Goal: Task Accomplishment & Management: Use online tool/utility

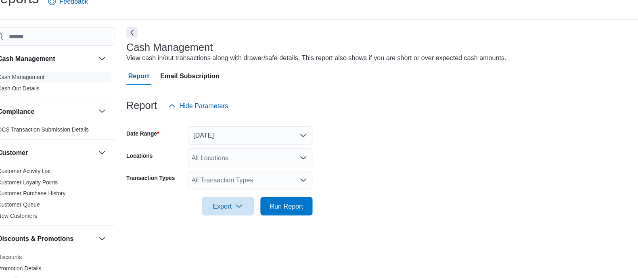
scroll to position [6, 0]
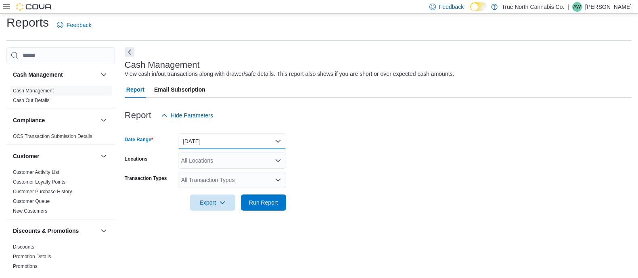
click at [244, 144] on button "[DATE]" at bounding box center [232, 141] width 108 height 16
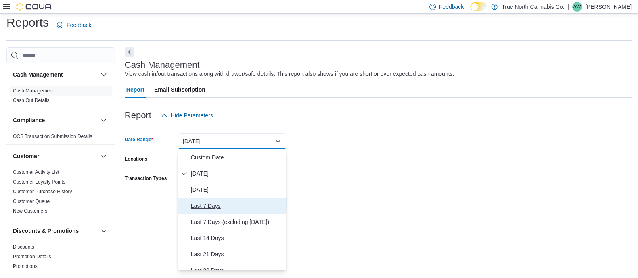
click at [233, 203] on span "Last 7 Days" at bounding box center [237, 206] width 92 height 10
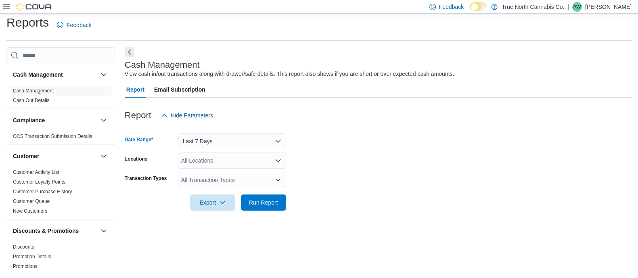
click at [202, 160] on div "All Locations" at bounding box center [232, 160] width 108 height 16
type input "******"
click at [266, 203] on span "Run Report" at bounding box center [263, 202] width 29 height 8
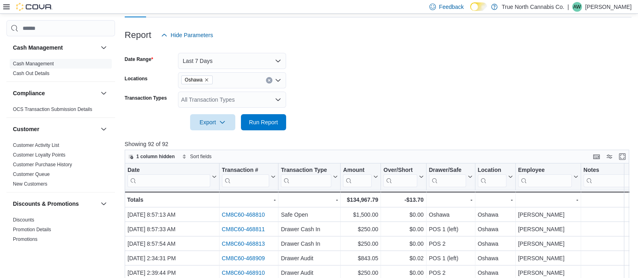
scroll to position [99, 0]
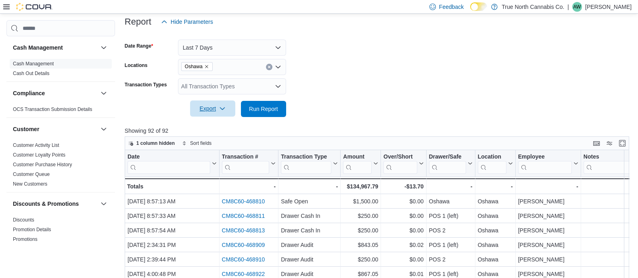
click at [211, 103] on span "Export" at bounding box center [212, 108] width 35 height 16
click at [215, 125] on span "Export to Excel" at bounding box center [214, 125] width 36 height 6
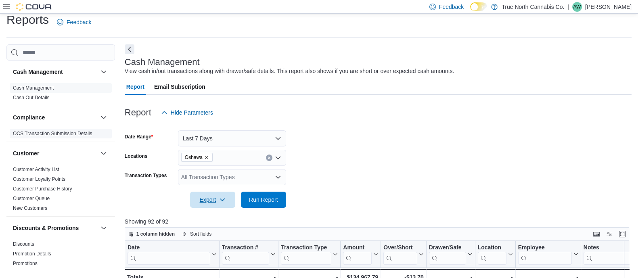
scroll to position [0, 0]
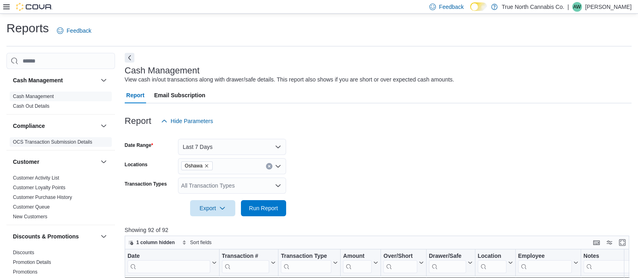
click at [77, 113] on div "Cash Management Cash Out Details" at bounding box center [60, 103] width 108 height 23
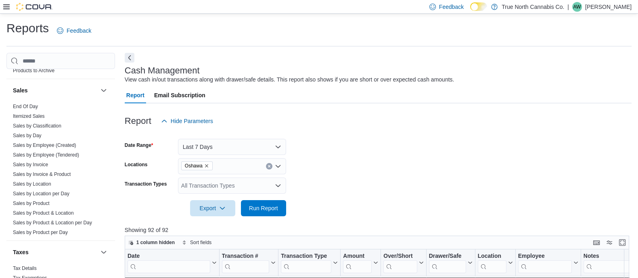
scroll to position [553, 0]
click at [30, 113] on link "Itemized Sales" at bounding box center [29, 116] width 32 height 6
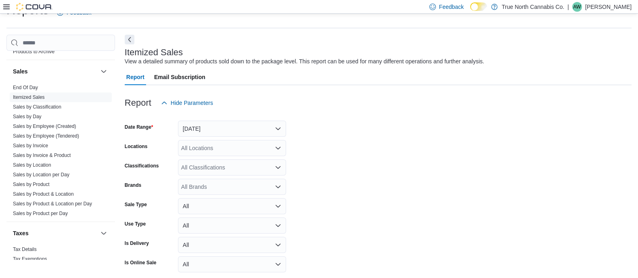
scroll to position [51, 0]
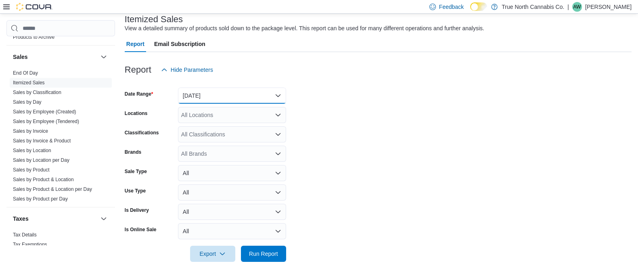
click at [239, 103] on button "[DATE]" at bounding box center [232, 96] width 108 height 16
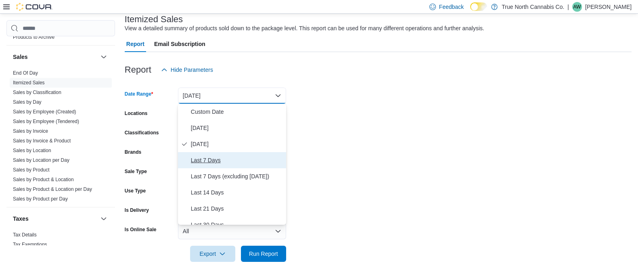
click at [220, 156] on span "Last 7 Days" at bounding box center [237, 160] width 92 height 10
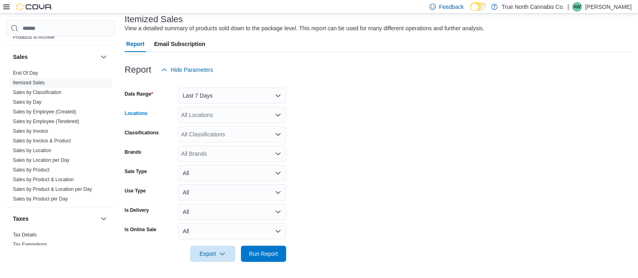
click at [198, 114] on div "All Locations" at bounding box center [232, 115] width 108 height 16
type input "******"
click at [198, 127] on span "Oshawa" at bounding box center [205, 129] width 21 height 8
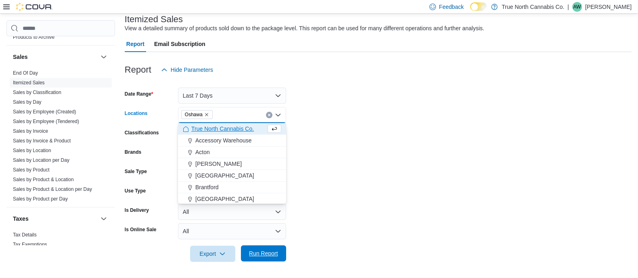
click at [258, 252] on span "Run Report" at bounding box center [263, 253] width 29 height 8
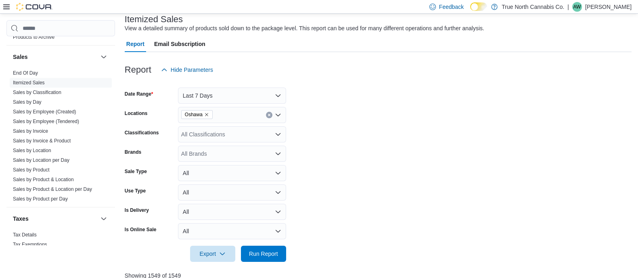
scroll to position [120, 0]
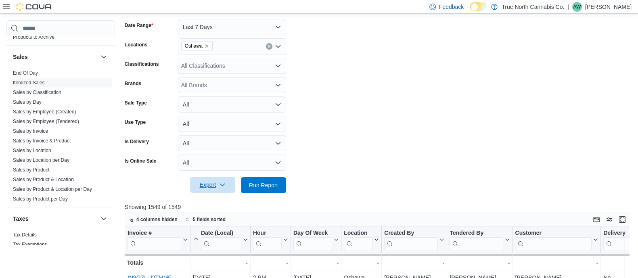
click at [214, 185] on span "Export" at bounding box center [212, 185] width 35 height 16
click at [214, 198] on span "Export to Excel" at bounding box center [214, 201] width 36 height 6
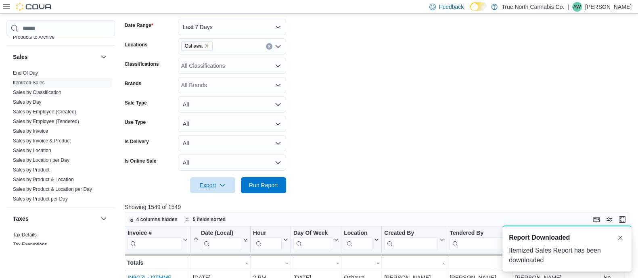
scroll to position [0, 0]
